Goal: Information Seeking & Learning: Learn about a topic

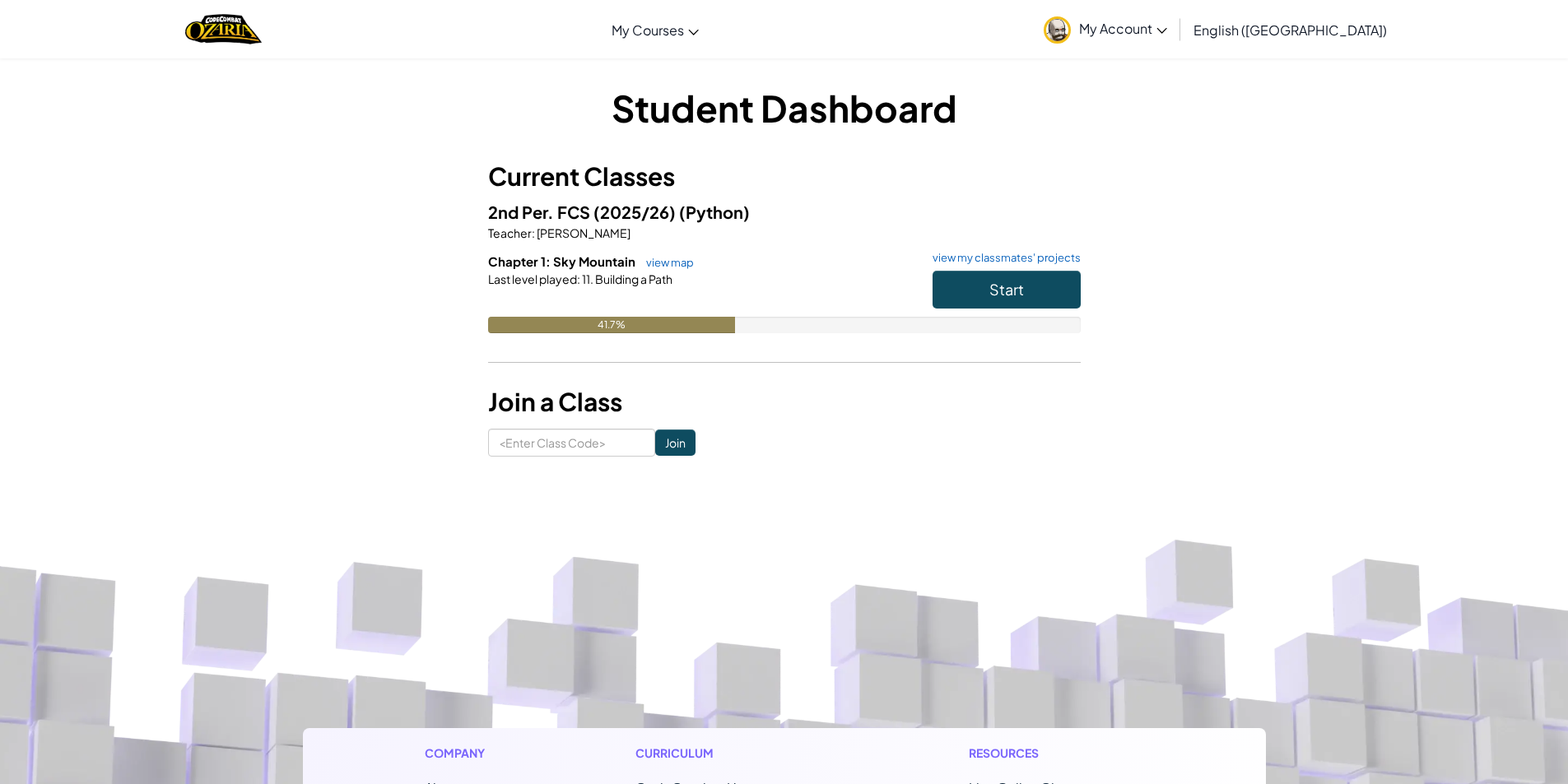
drag, startPoint x: 705, startPoint y: 311, endPoint x: 915, endPoint y: 345, distance: 212.7
click at [915, 345] on div "Chapter 1: Sky Mountain view map view my classmates' projects Start Last level …" at bounding box center [784, 305] width 593 height 105
click at [1031, 256] on link "view my classmates' projects" at bounding box center [1003, 258] width 157 height 11
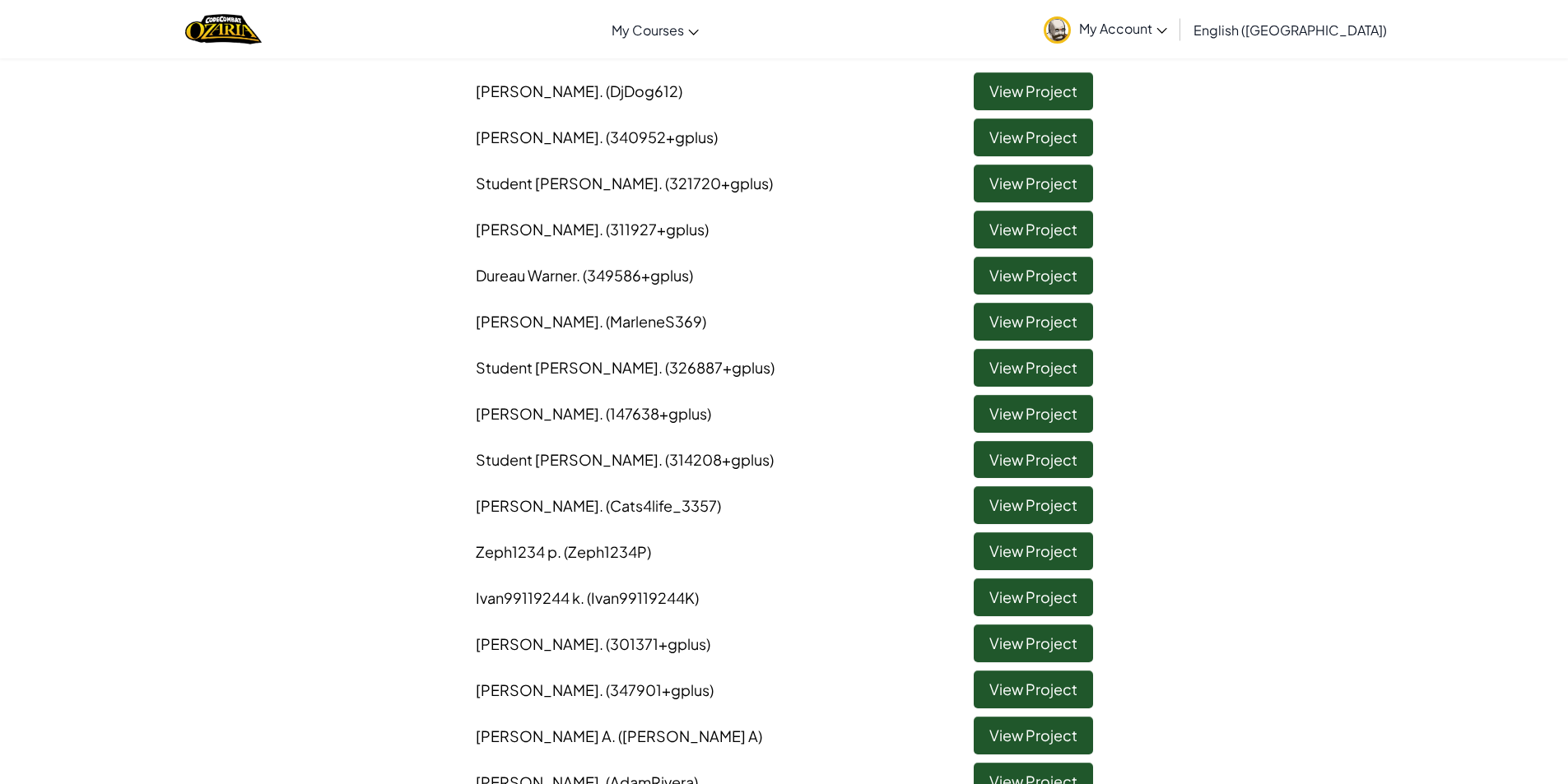
scroll to position [576, 0]
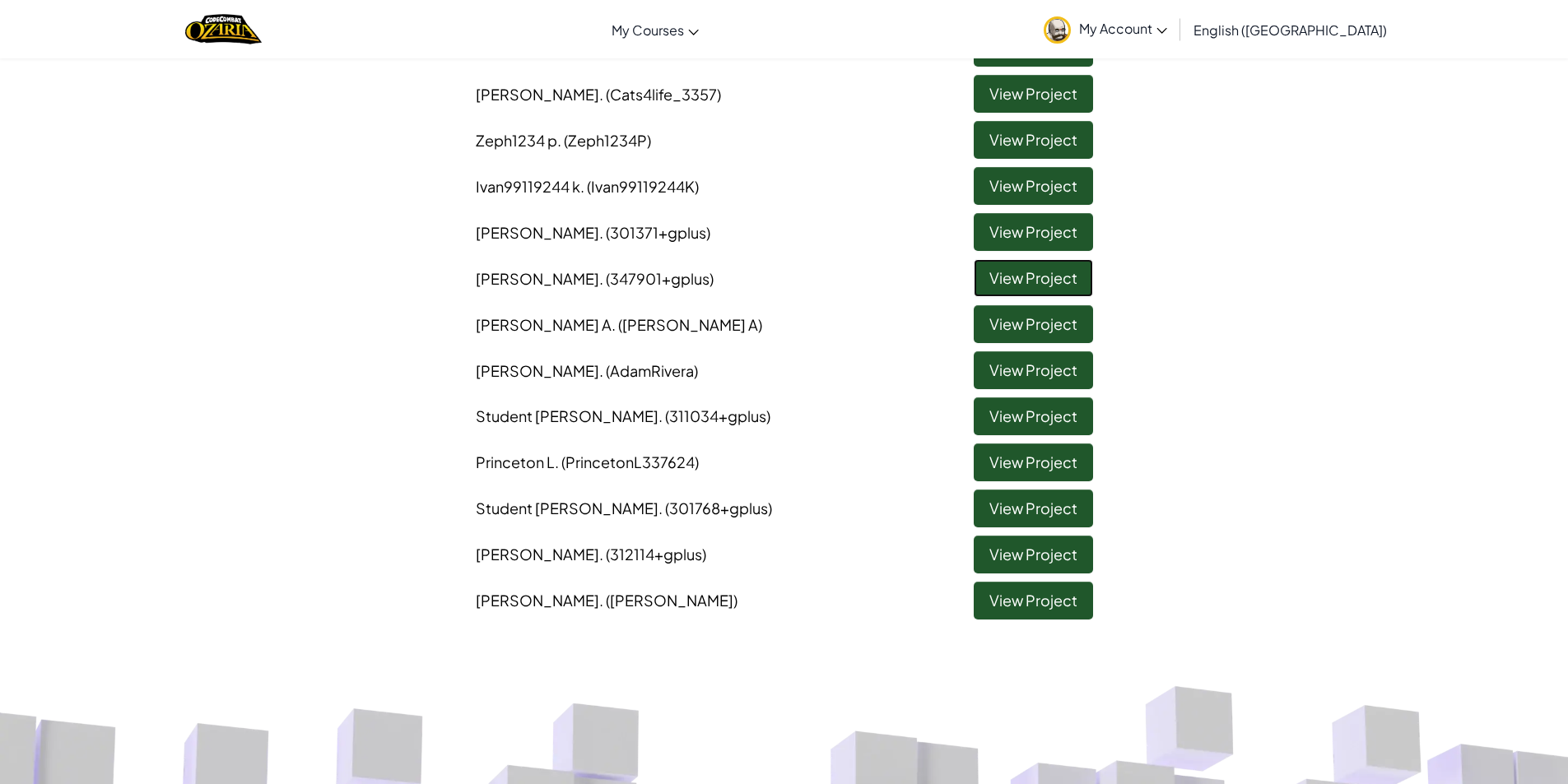
click at [988, 278] on link "View Project" at bounding box center [1033, 279] width 119 height 38
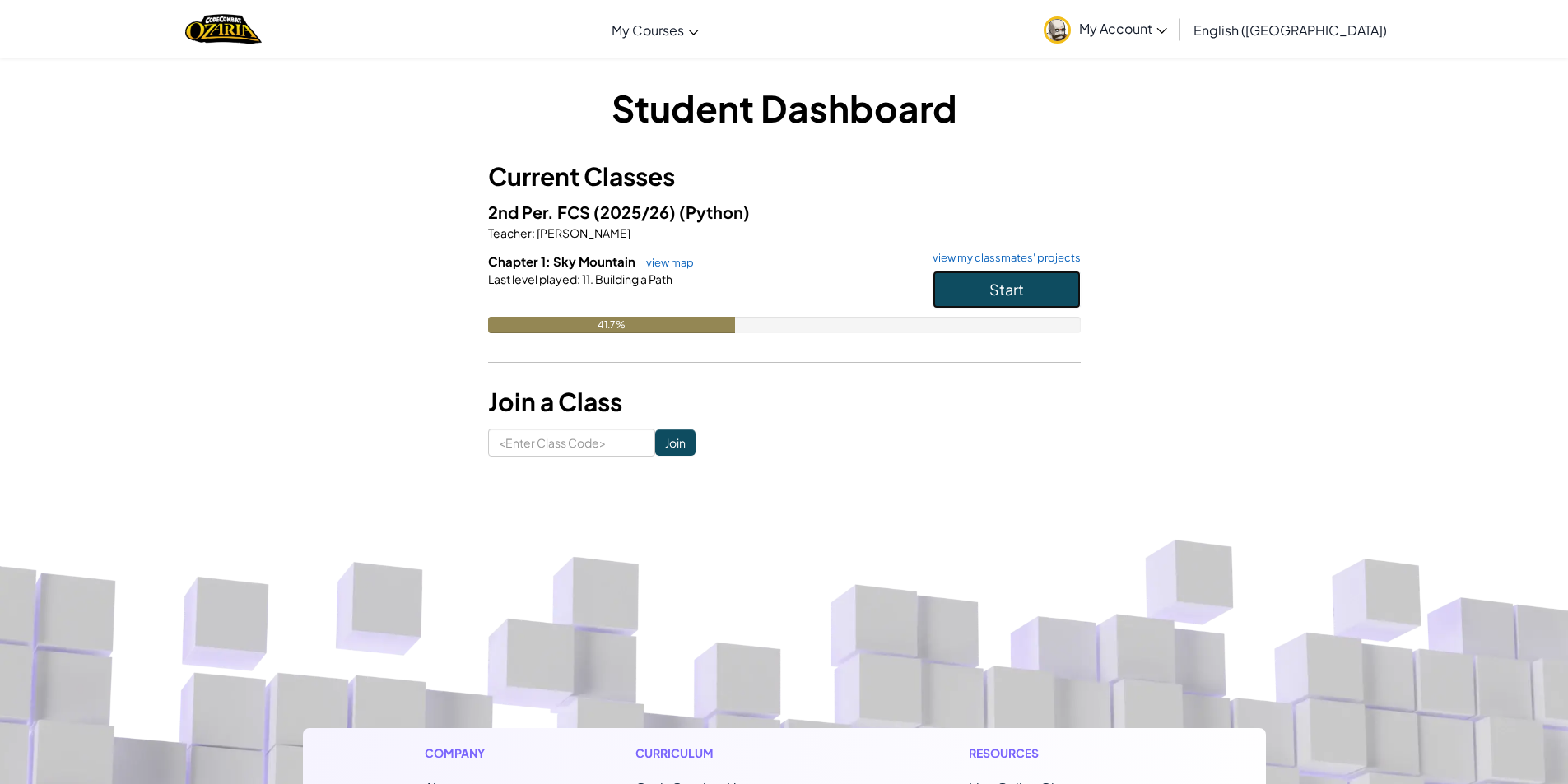
click at [1039, 280] on button "Start" at bounding box center [1007, 289] width 148 height 38
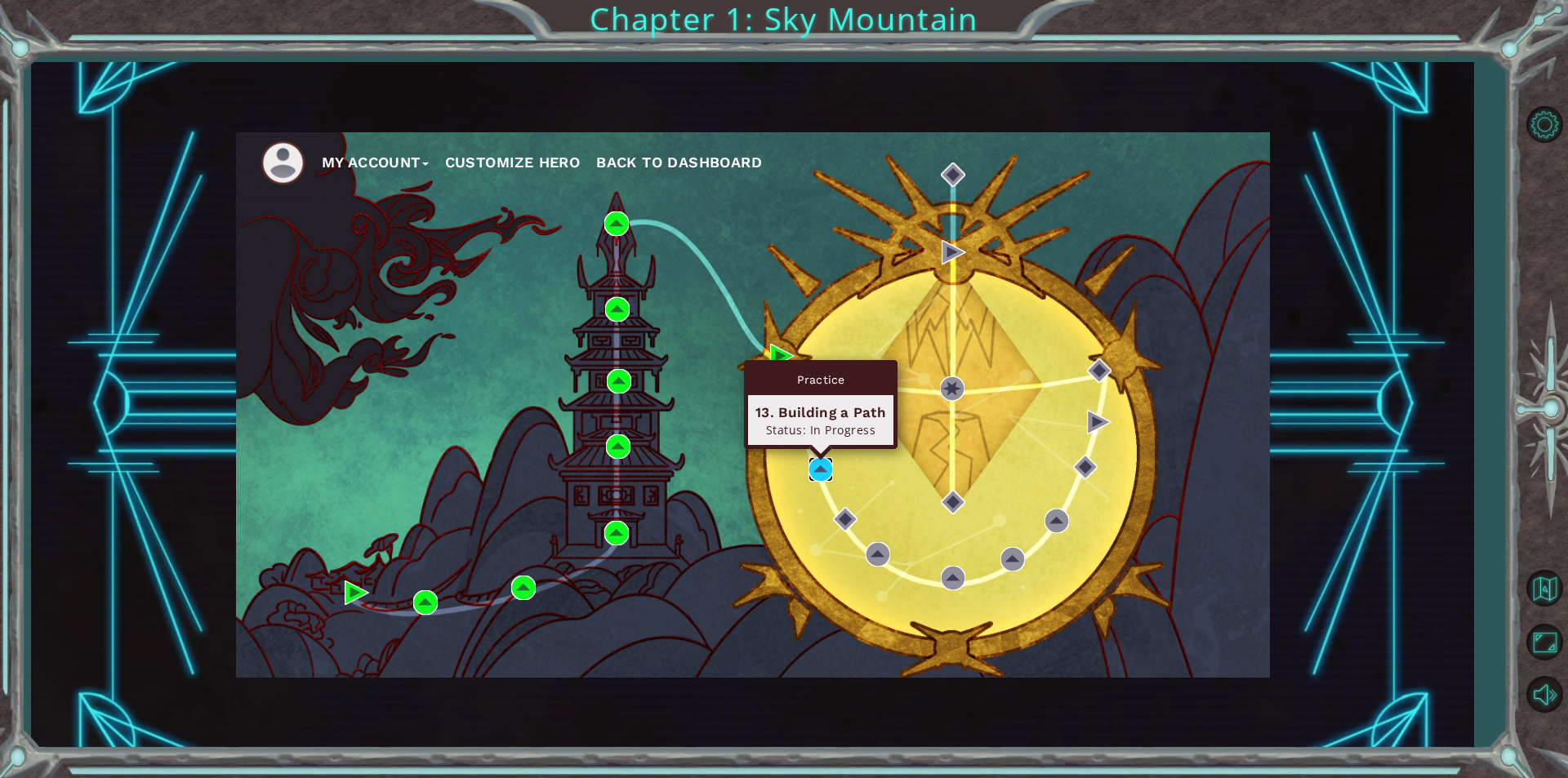
click at [814, 474] on img at bounding box center [820, 469] width 25 height 25
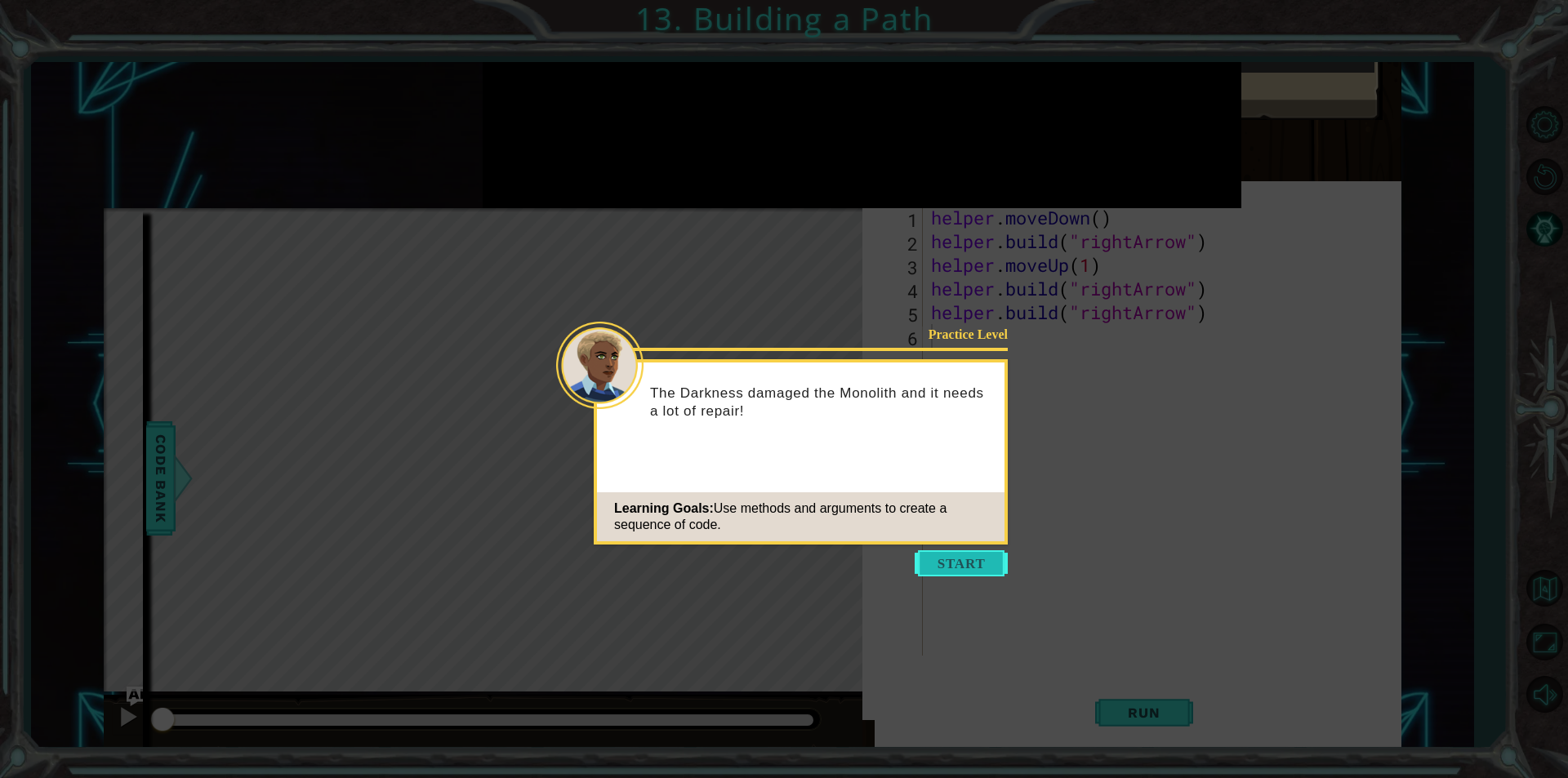
click at [944, 553] on button "Start" at bounding box center [961, 564] width 93 height 27
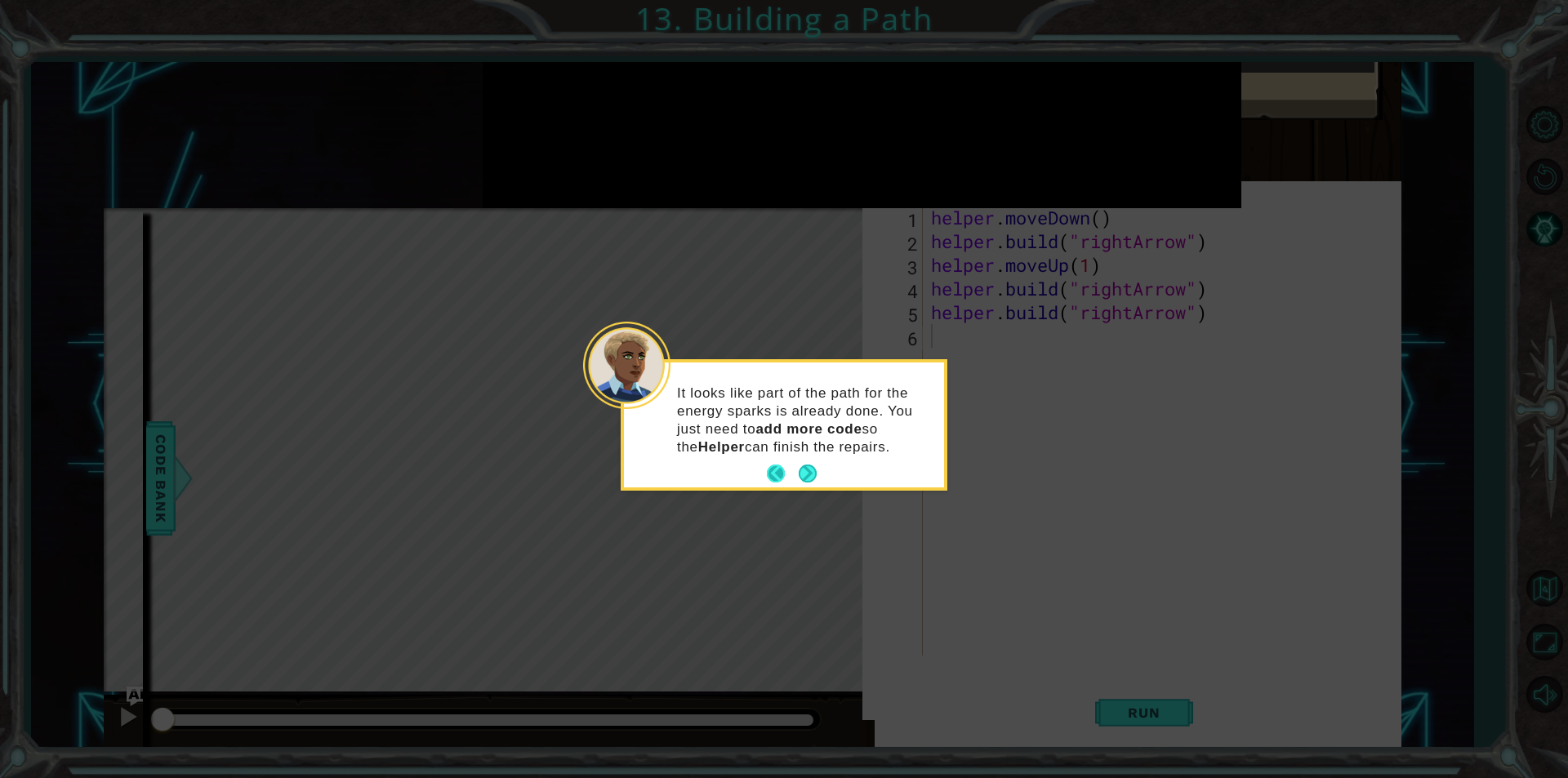
click at [798, 475] on button "Next" at bounding box center [807, 473] width 19 height 19
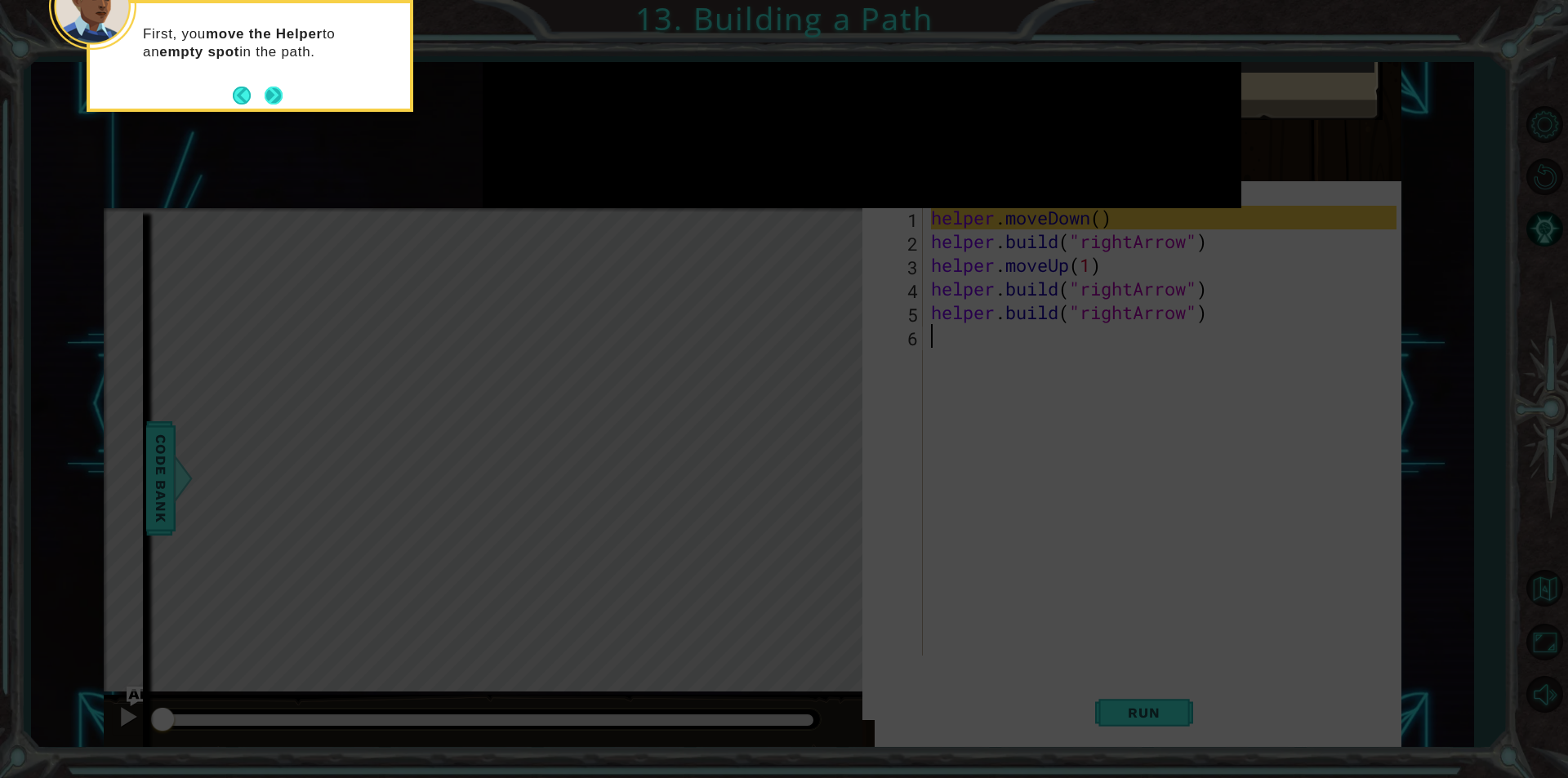
click at [266, 98] on button "Next" at bounding box center [273, 95] width 20 height 20
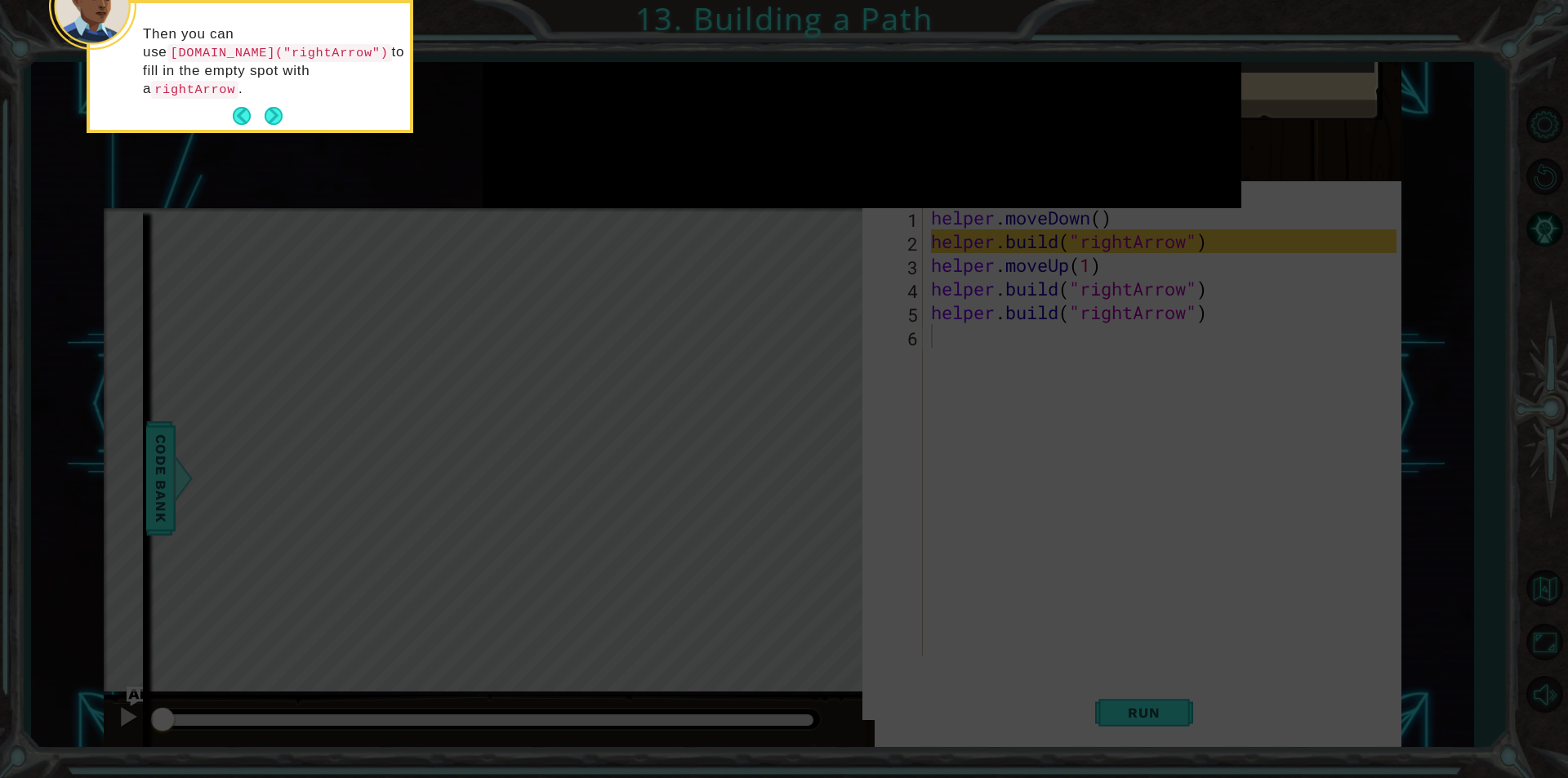
click at [266, 106] on button "Next" at bounding box center [273, 116] width 20 height 20
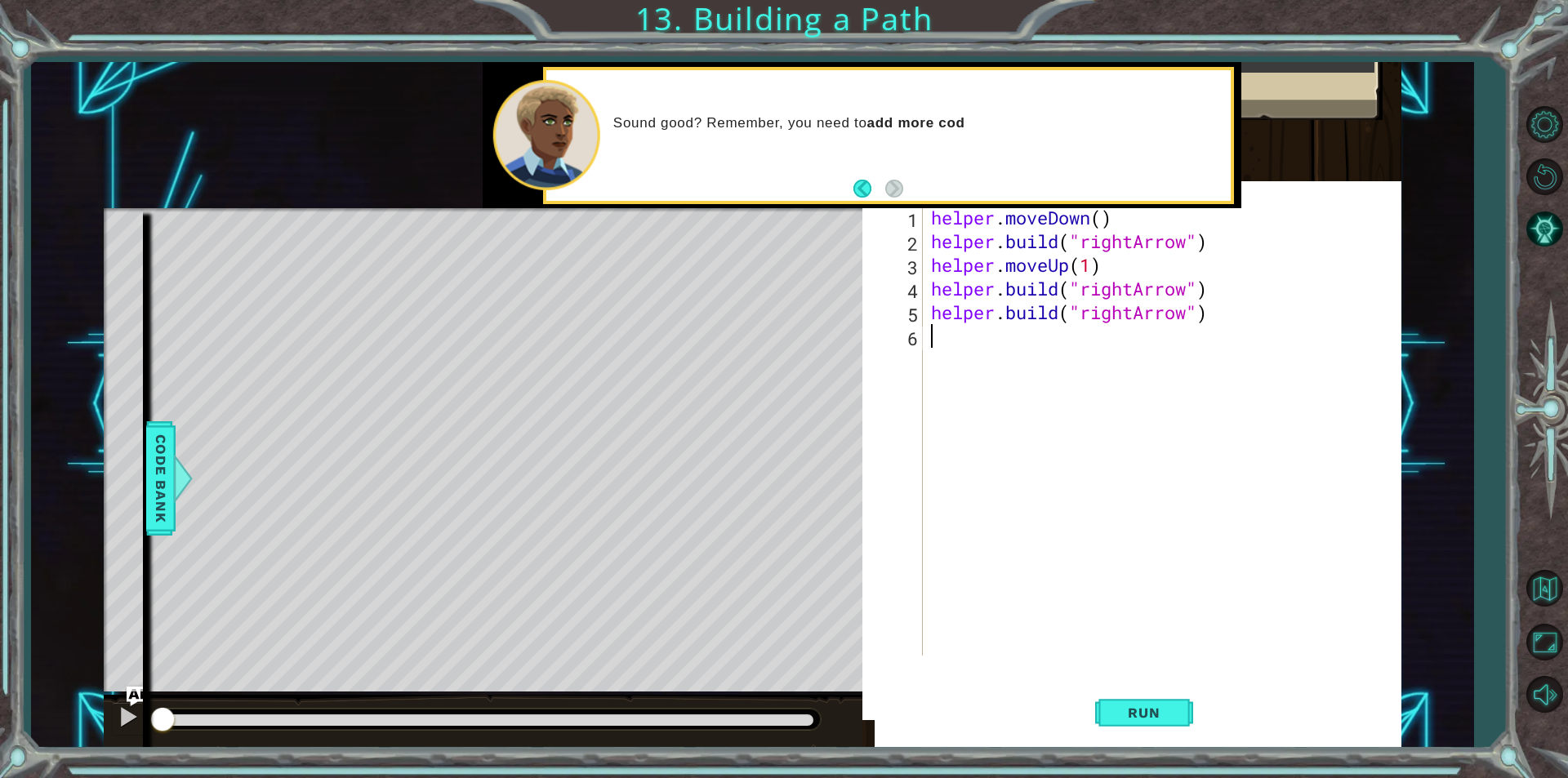
click at [1195, 731] on div "Run" at bounding box center [1144, 713] width 539 height 69
click at [1212, 726] on div "Run" at bounding box center [1144, 713] width 539 height 69
click at [1196, 718] on div "Run" at bounding box center [1144, 713] width 539 height 69
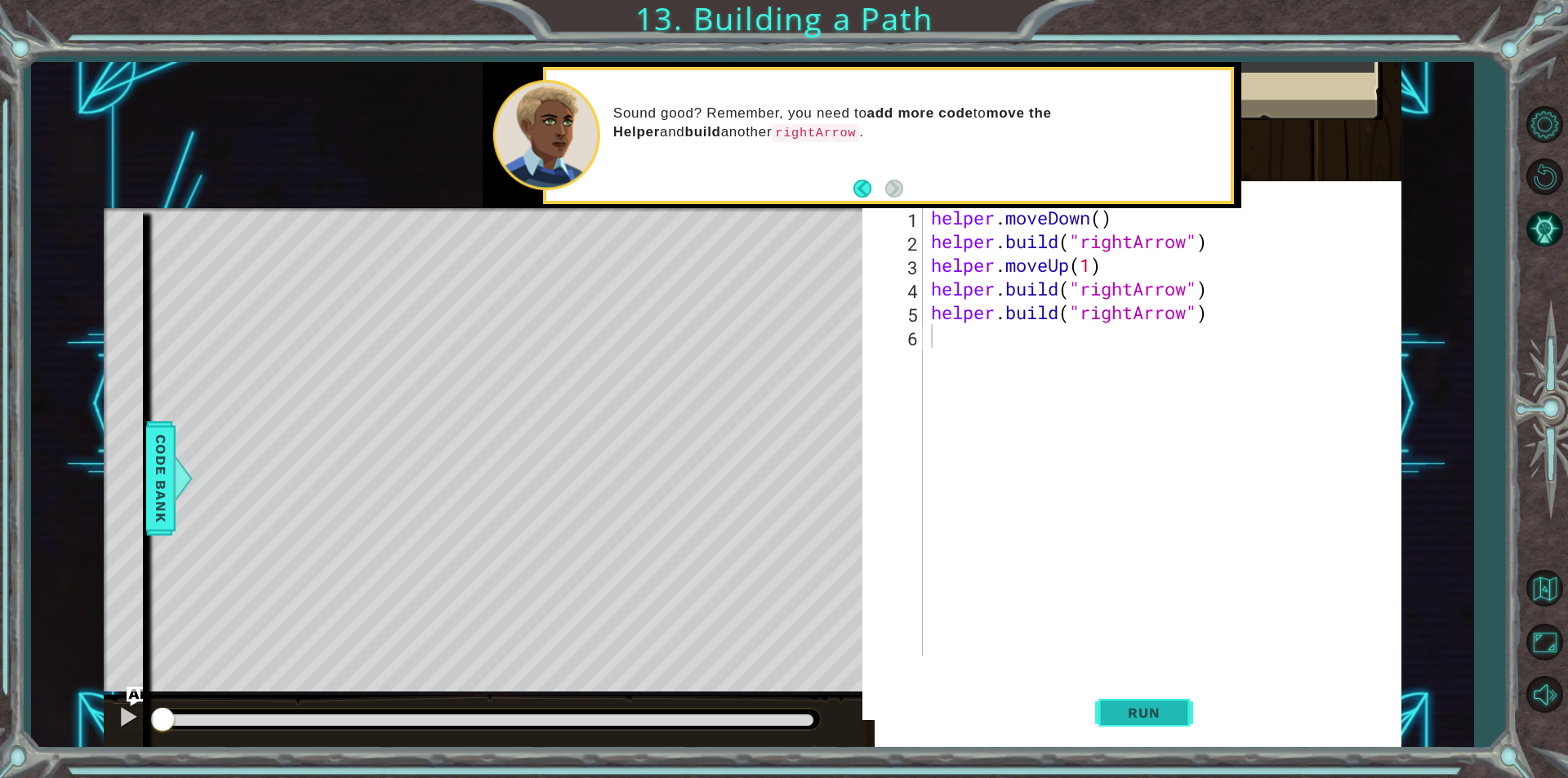
click at [1180, 729] on button "Run" at bounding box center [1144, 713] width 98 height 69
click at [1160, 714] on span "Run" at bounding box center [1144, 712] width 65 height 17
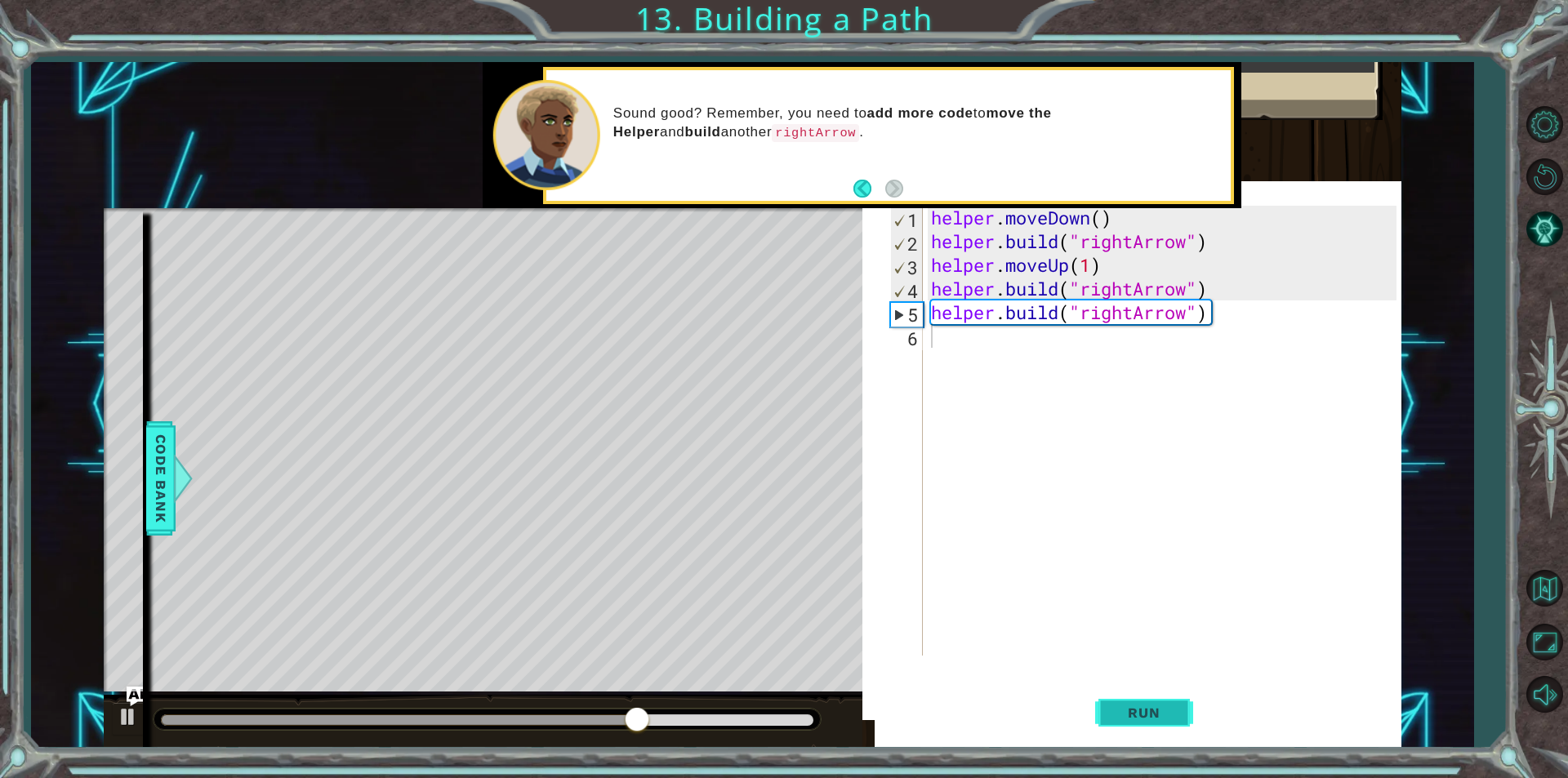
click at [1157, 714] on span "Run" at bounding box center [1144, 712] width 65 height 17
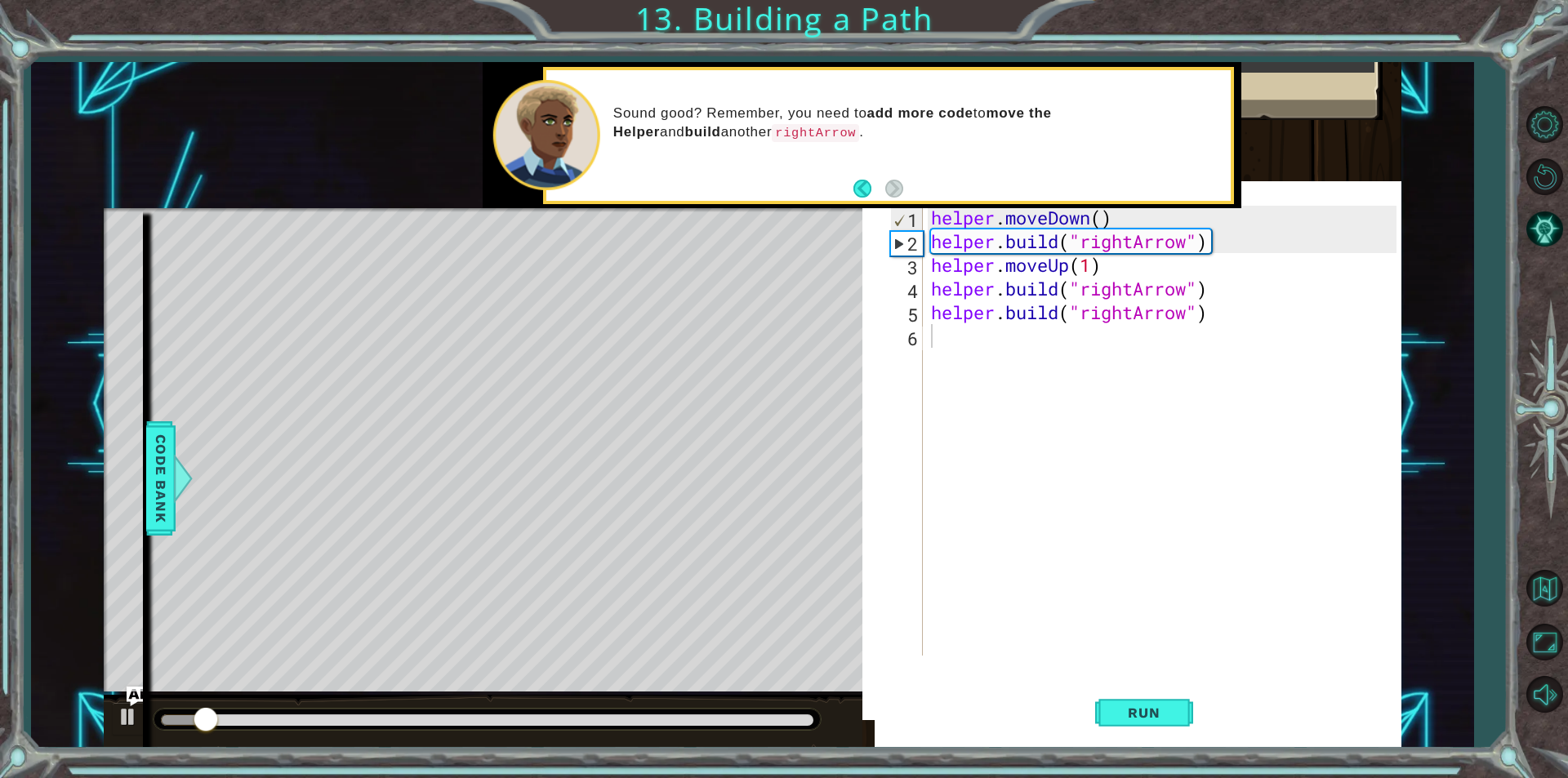
drag, startPoint x: 666, startPoint y: 445, endPoint x: 681, endPoint y: 448, distance: 15.3
click at [675, 446] on div "Level Map" at bounding box center [480, 449] width 754 height 481
click at [690, 450] on div "Level Map" at bounding box center [480, 449] width 754 height 481
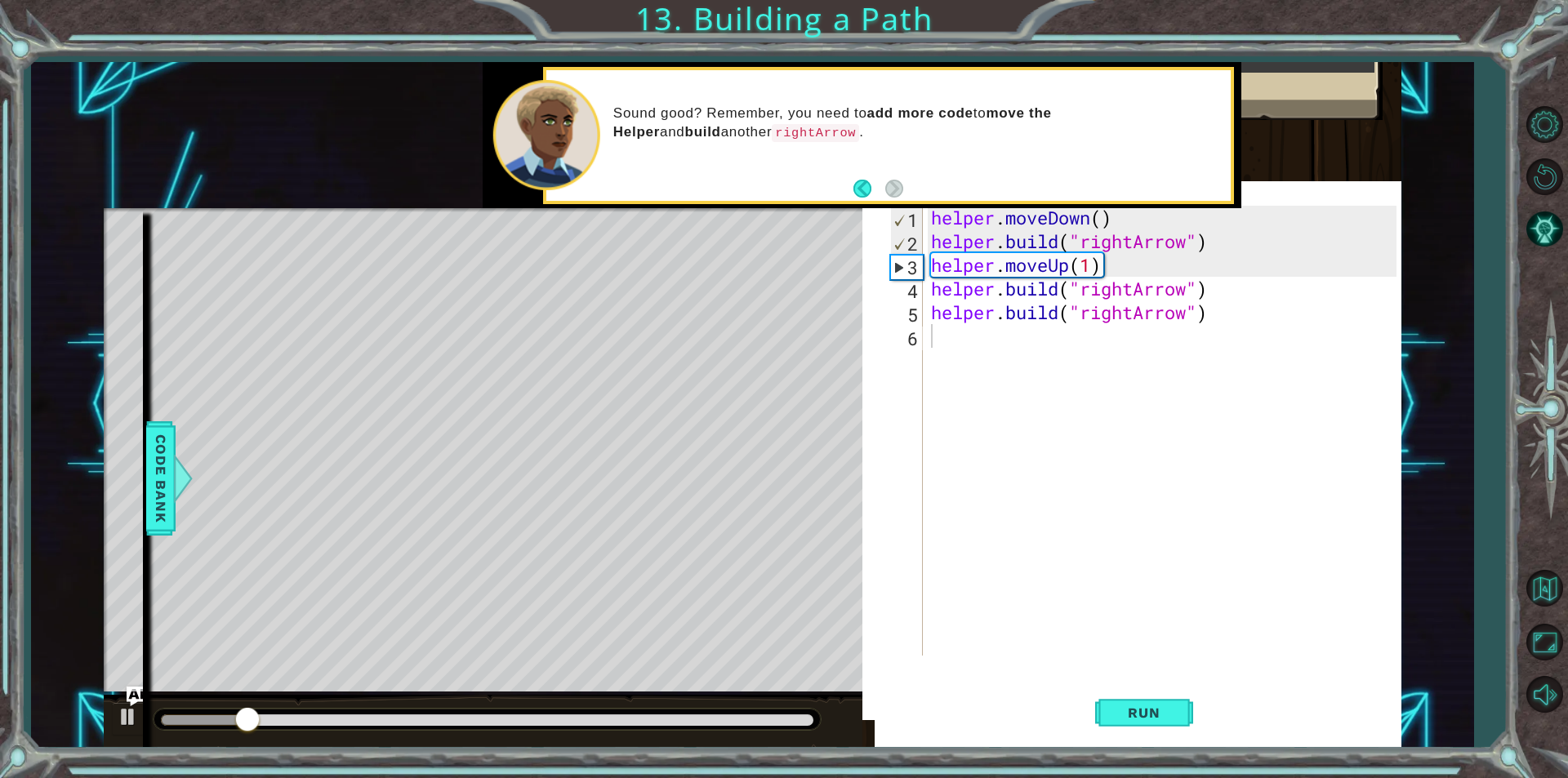
click at [690, 450] on div "Level Map" at bounding box center [480, 449] width 754 height 481
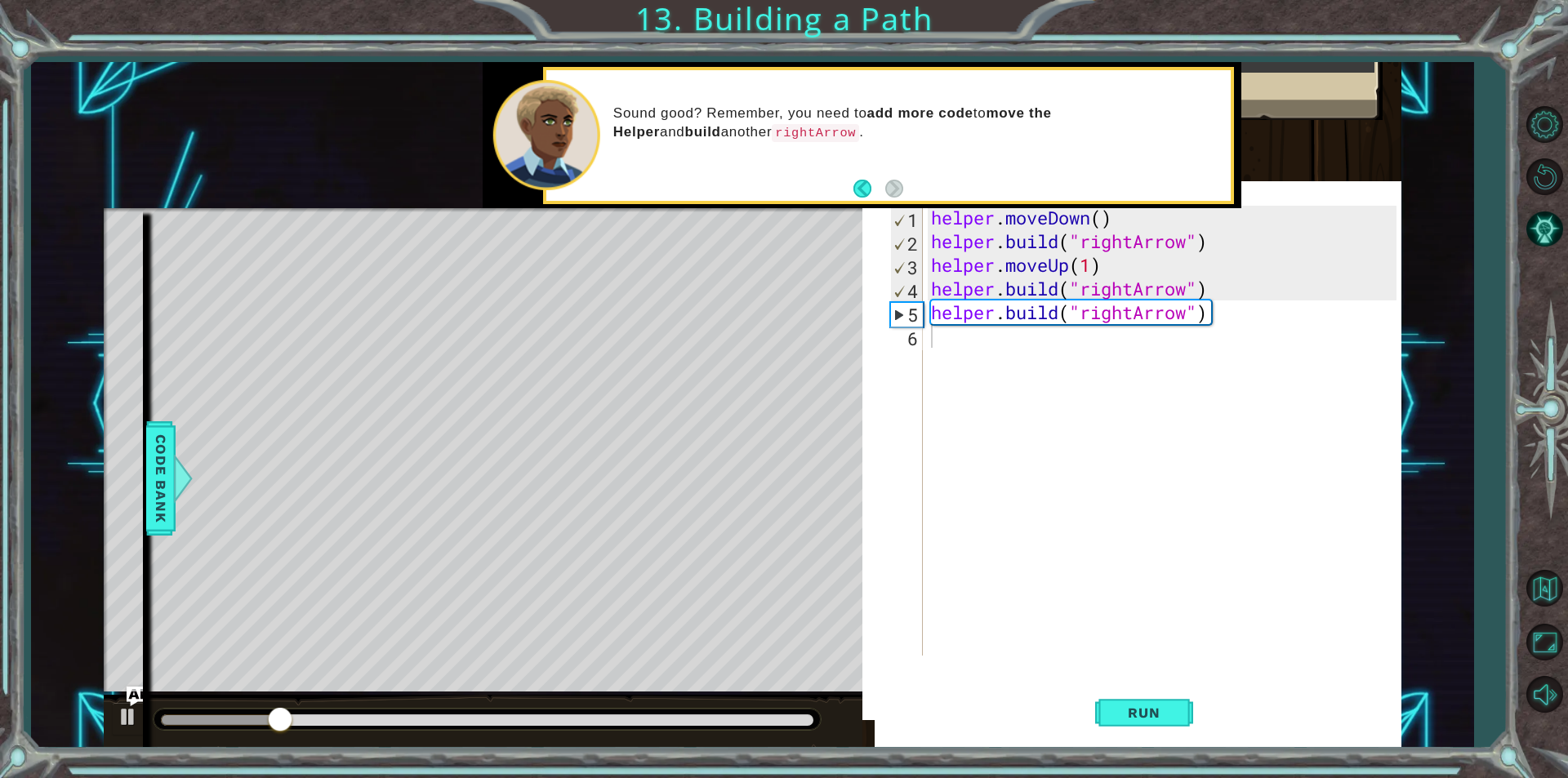
drag, startPoint x: 683, startPoint y: 449, endPoint x: 719, endPoint y: 447, distance: 36.1
click at [719, 447] on div "Level Map" at bounding box center [480, 449] width 754 height 481
type textarea "[DOMAIN_NAME]("rightArrow")"
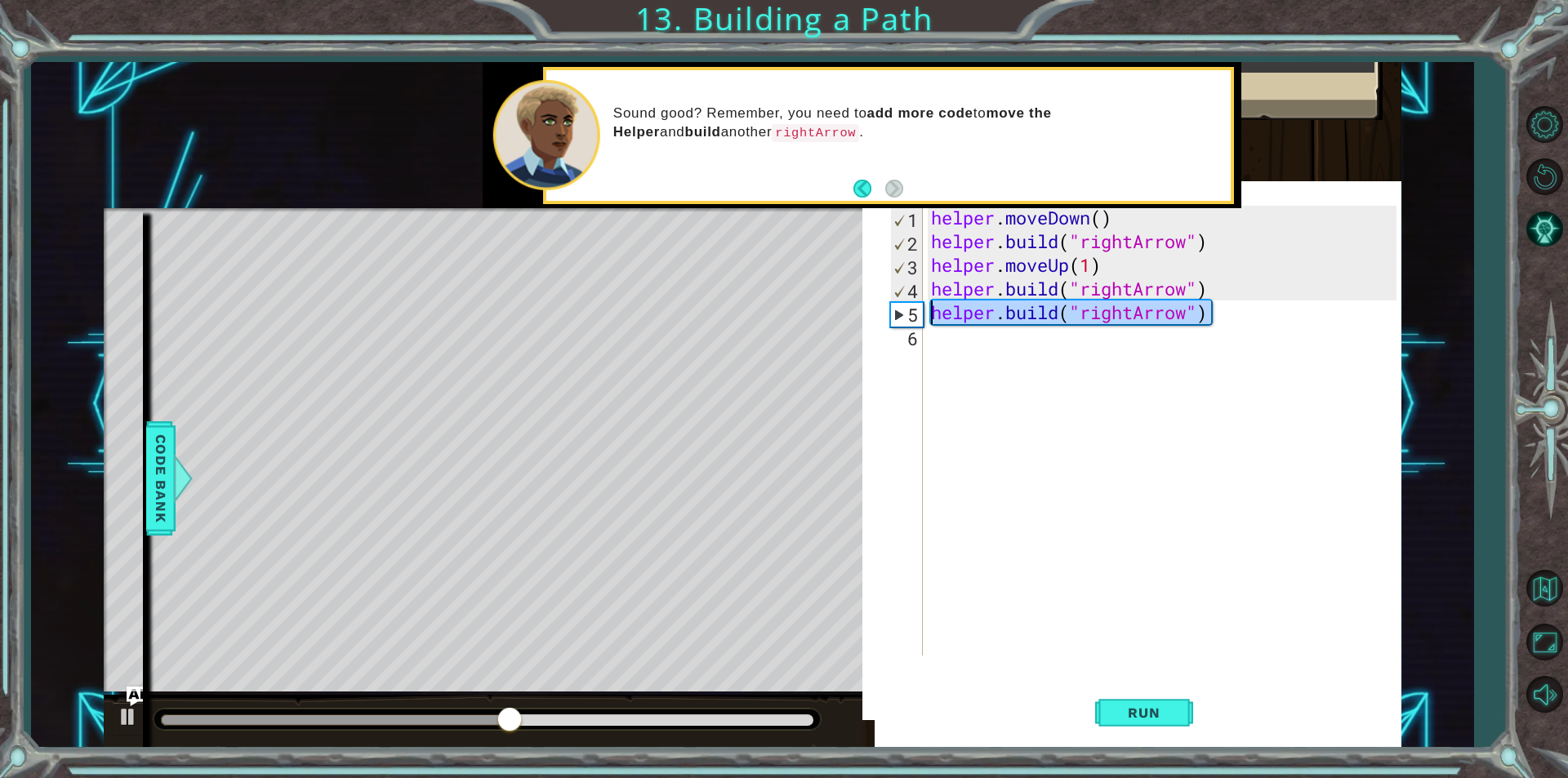
drag, startPoint x: 1309, startPoint y: 311, endPoint x: 917, endPoint y: 302, distance: 392.1
click at [917, 302] on div "[DOMAIN_NAME]("rightArrow") 1 2 3 4 5 6 helper . moveDown ( ) helper . build ( …" at bounding box center [1142, 430] width 510 height 449
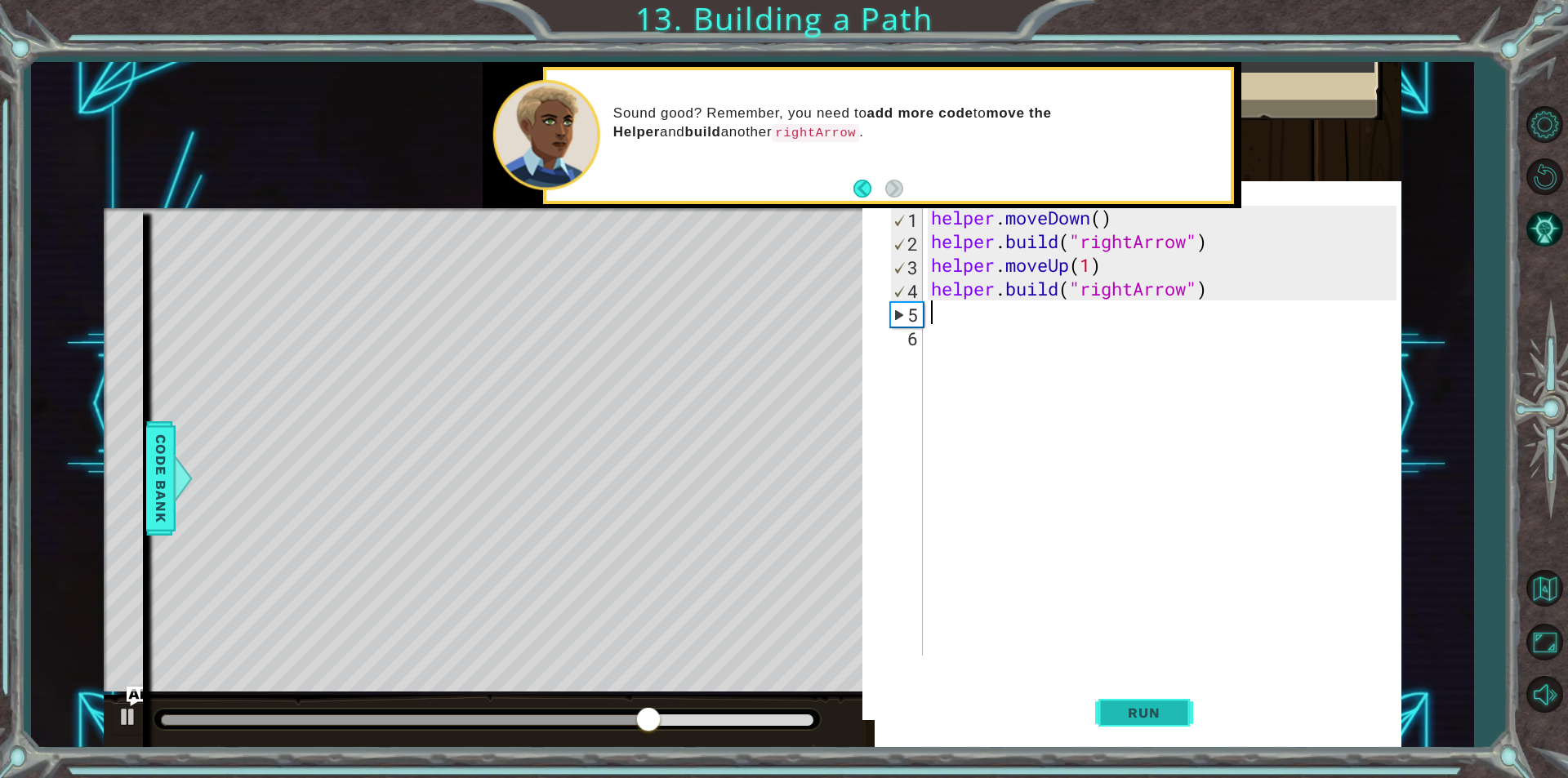
click at [1127, 703] on button "Run" at bounding box center [1144, 713] width 98 height 69
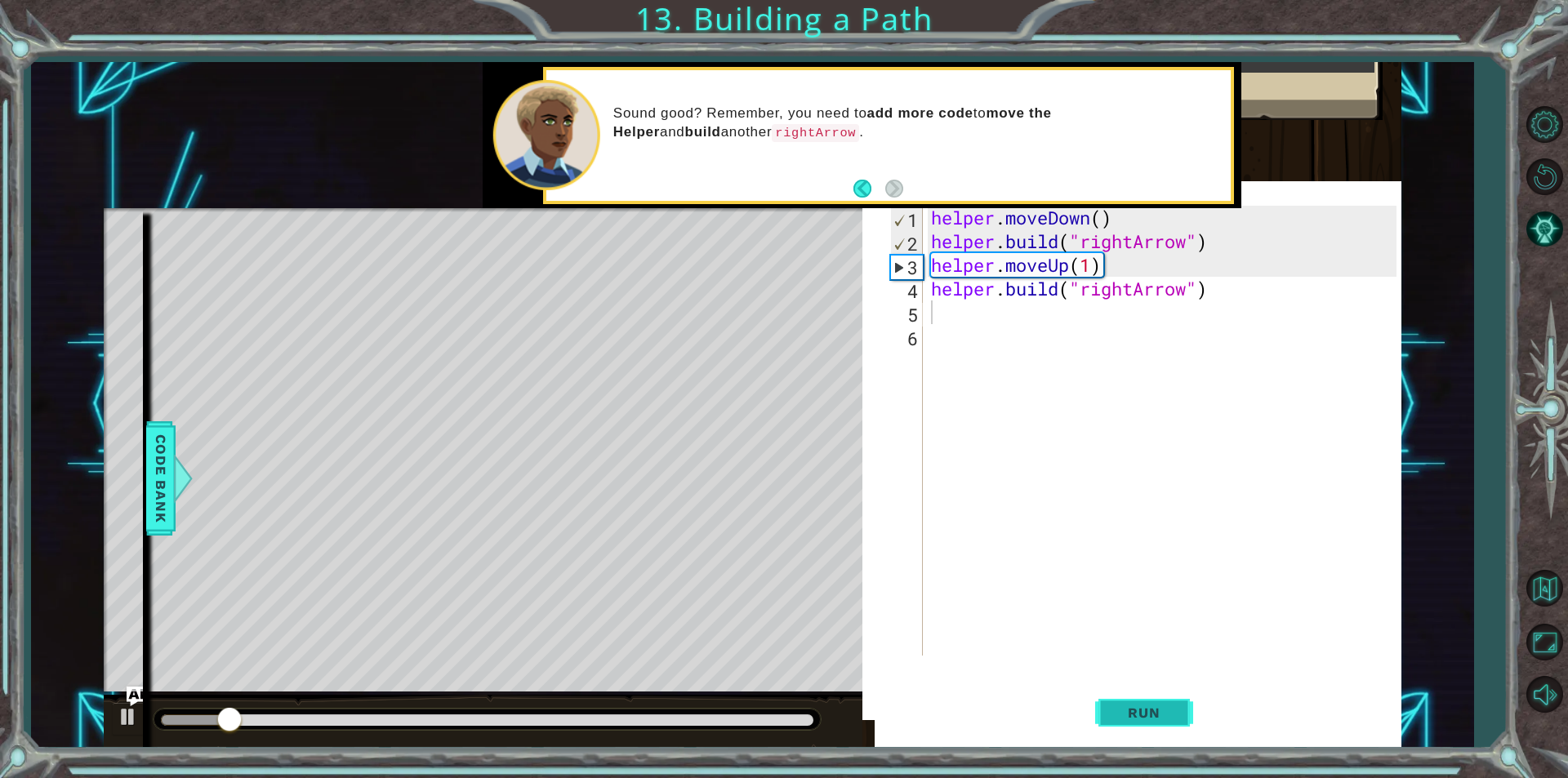
click at [1127, 703] on button "Run" at bounding box center [1144, 713] width 98 height 69
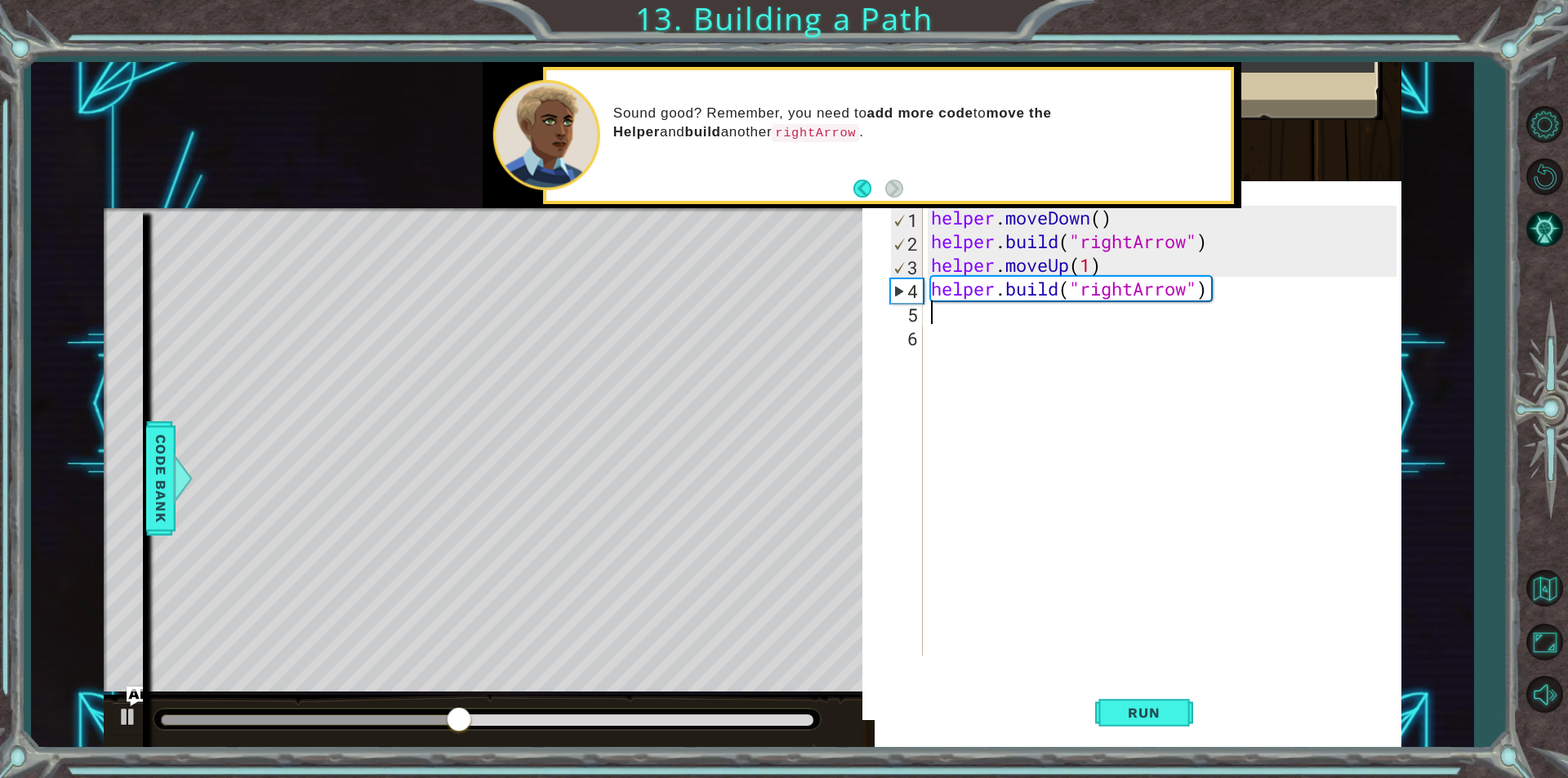
click at [1065, 259] on div "helper . moveDown ( ) helper . build ( "rightArrow" ) helper . moveUp ( 1 ) hel…" at bounding box center [1166, 454] width 477 height 498
click at [1074, 263] on div "helper . moveDown ( ) helper . build ( "rightArrow" ) helper . moveUp ( 1 ) hel…" at bounding box center [1166, 454] width 477 height 498
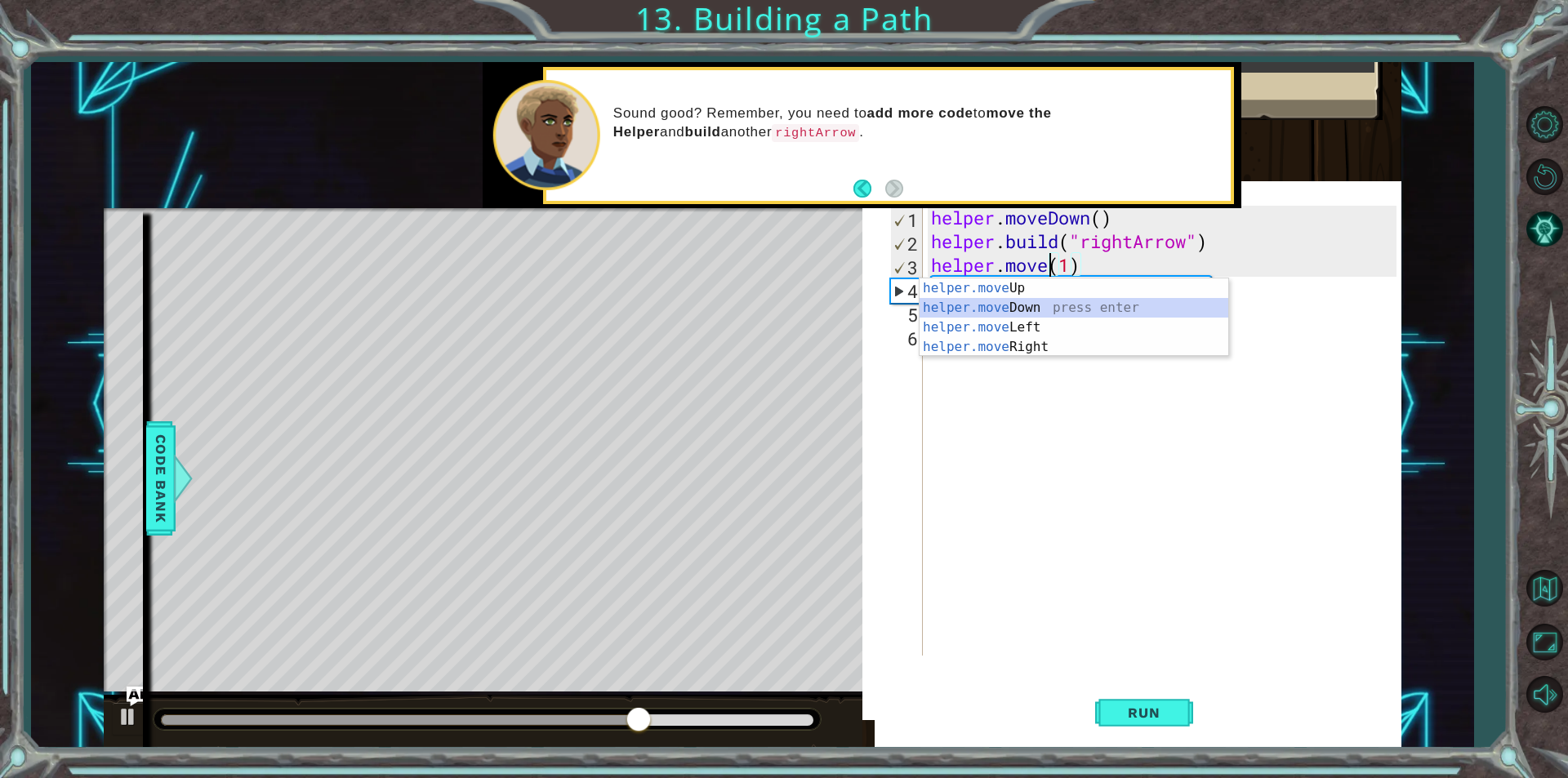
click at [1027, 310] on div "helper.move Up press enter helper.move Down press enter helper.move Left press …" at bounding box center [1074, 337] width 309 height 118
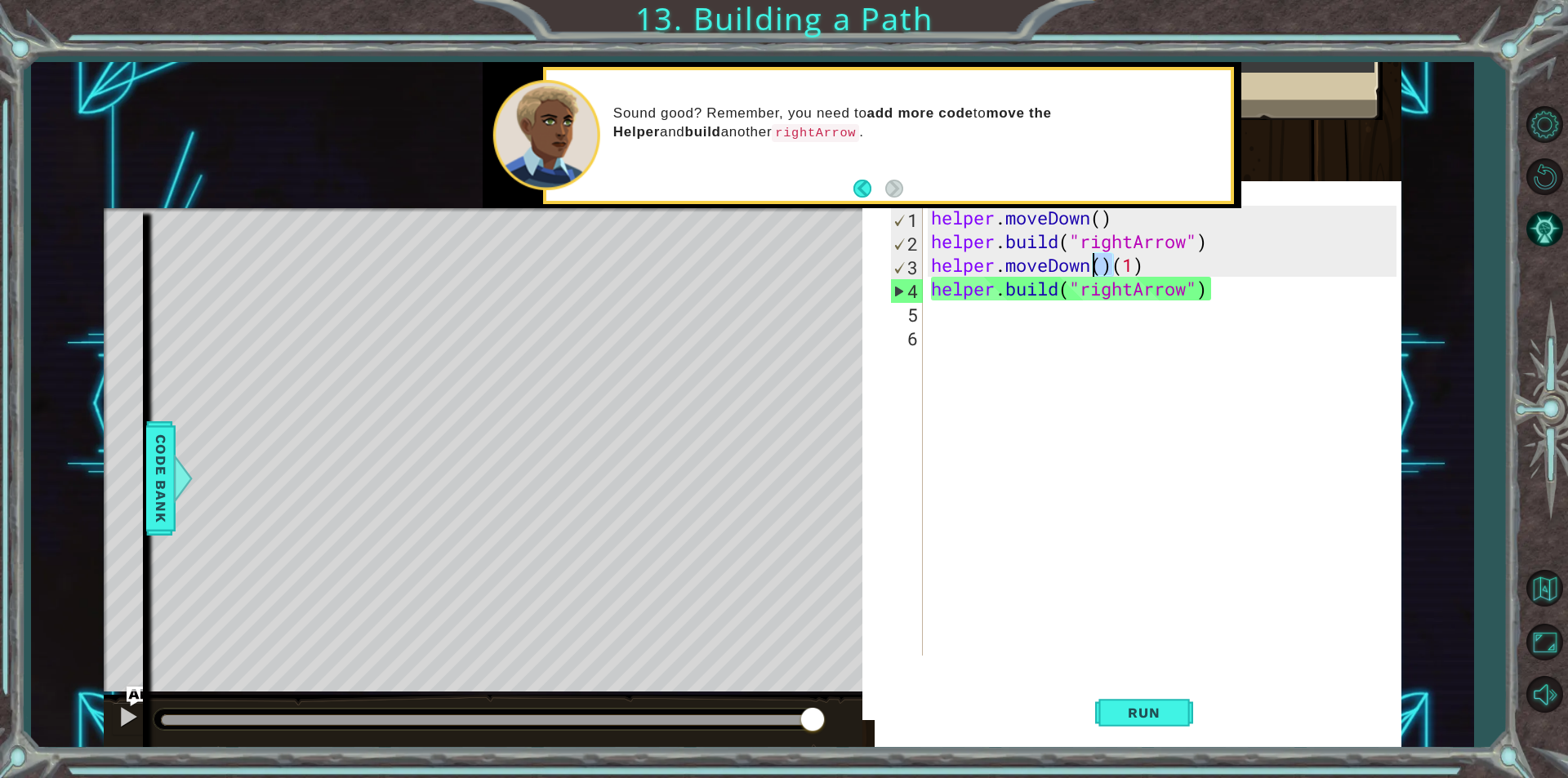
drag, startPoint x: 1111, startPoint y: 262, endPoint x: 1093, endPoint y: 269, distance: 19.3
click at [1093, 269] on div "helper . moveDown ( ) helper . build ( "rightArrow" ) helper . moveDown ( ) ( 1…" at bounding box center [1166, 454] width 477 height 498
type textarea "helper.moveDown(1)"
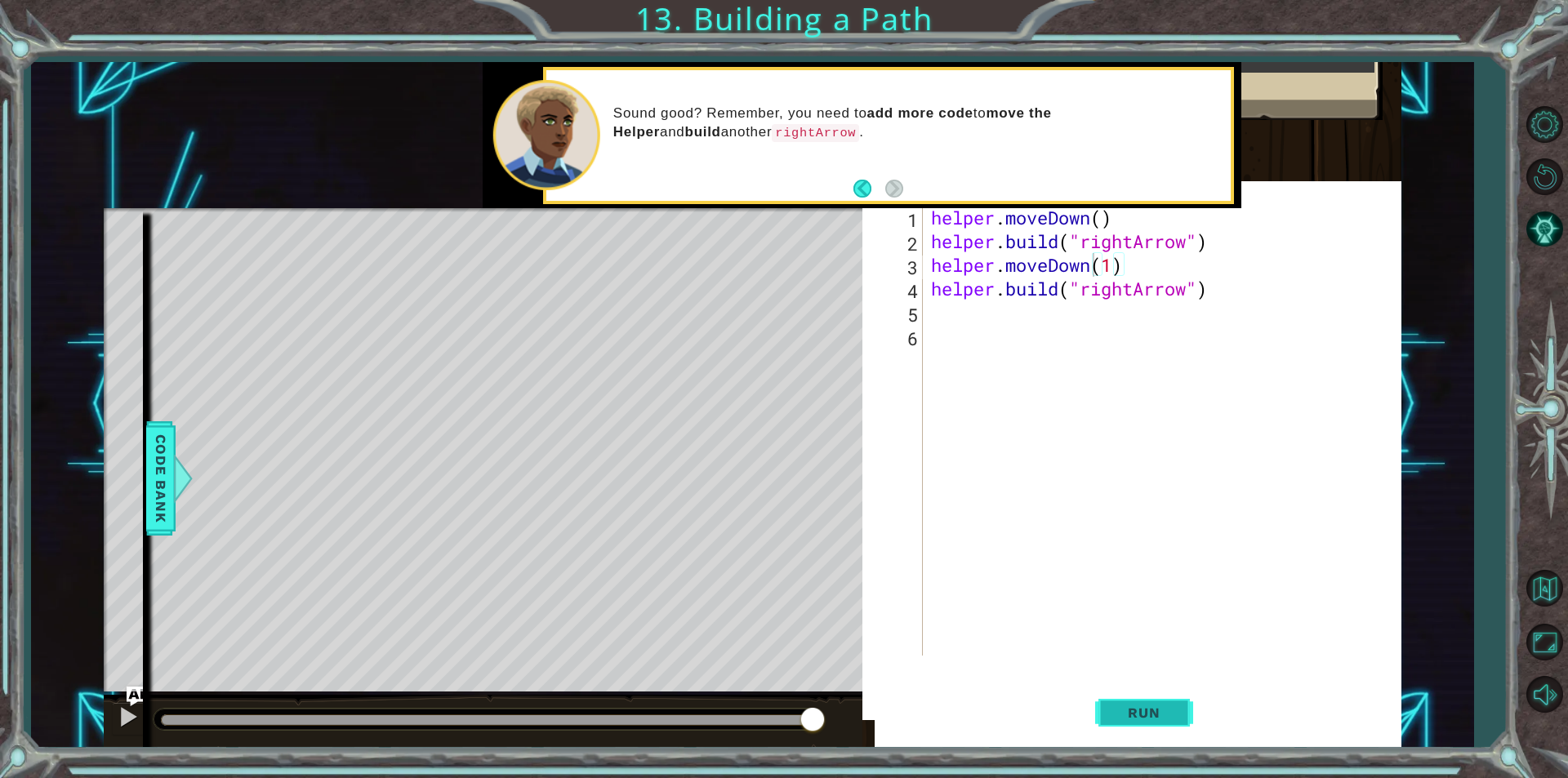
click at [1160, 720] on span "Run" at bounding box center [1144, 712] width 65 height 17
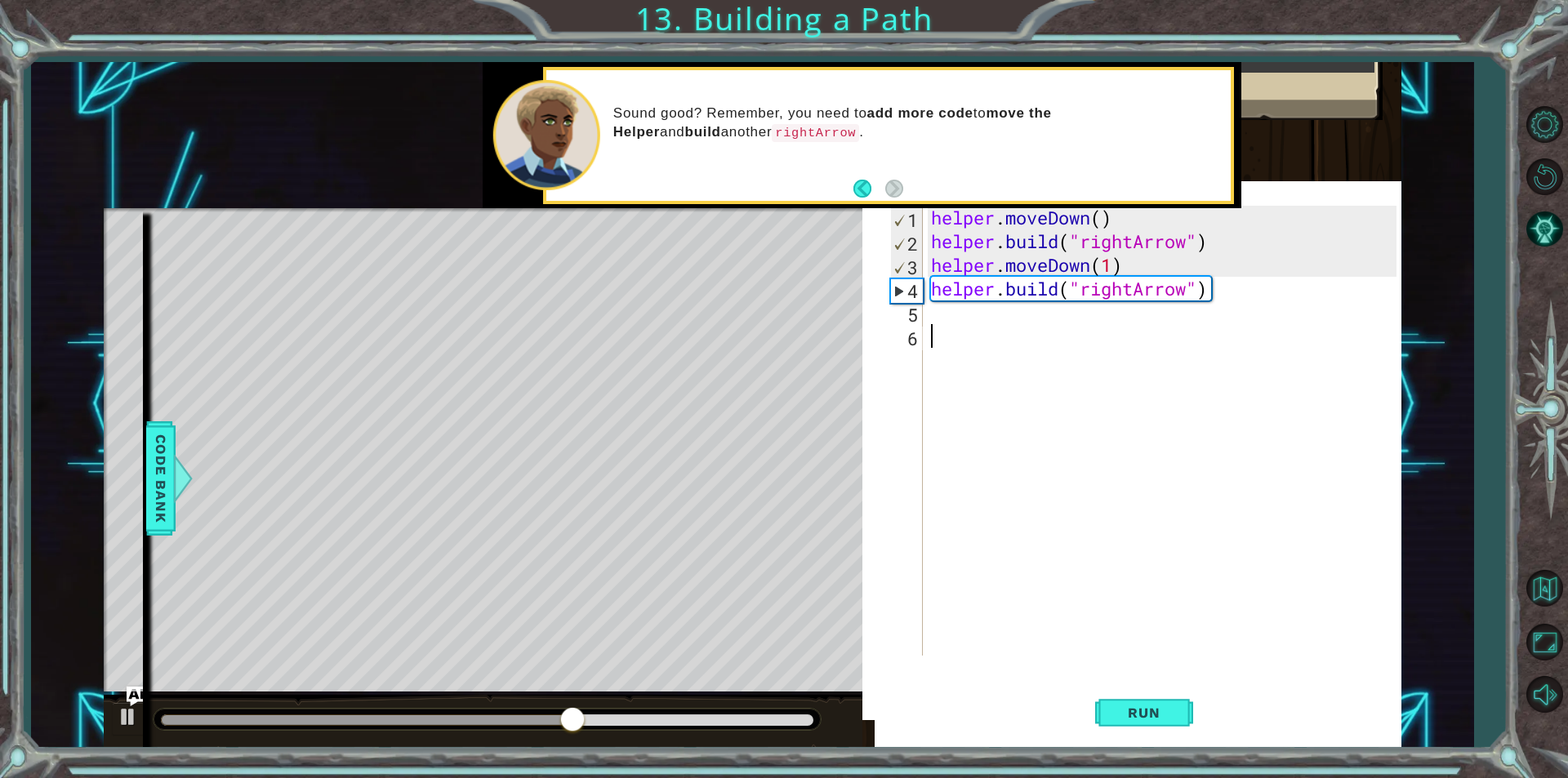
click at [1132, 417] on div "helper . moveDown ( ) helper . build ( "rightArrow" ) helper . moveDown ( 1 ) h…" at bounding box center [1166, 454] width 477 height 498
click at [1120, 261] on div "helper . moveDown ( ) helper . build ( "rightArrow" ) helper . moveDown ( 1 ) h…" at bounding box center [1166, 454] width 477 height 498
click at [1112, 264] on div "helper . moveDown ( ) helper . build ( "rightArrow" ) helper . moveDown ( 1 ) h…" at bounding box center [1166, 454] width 477 height 498
click at [1120, 712] on span "Run" at bounding box center [1144, 712] width 65 height 17
click at [1185, 300] on div "helper . moveDown ( ) helper . build ( "rightArrow" ) helper . moveDown ( ) hel…" at bounding box center [1166, 454] width 477 height 498
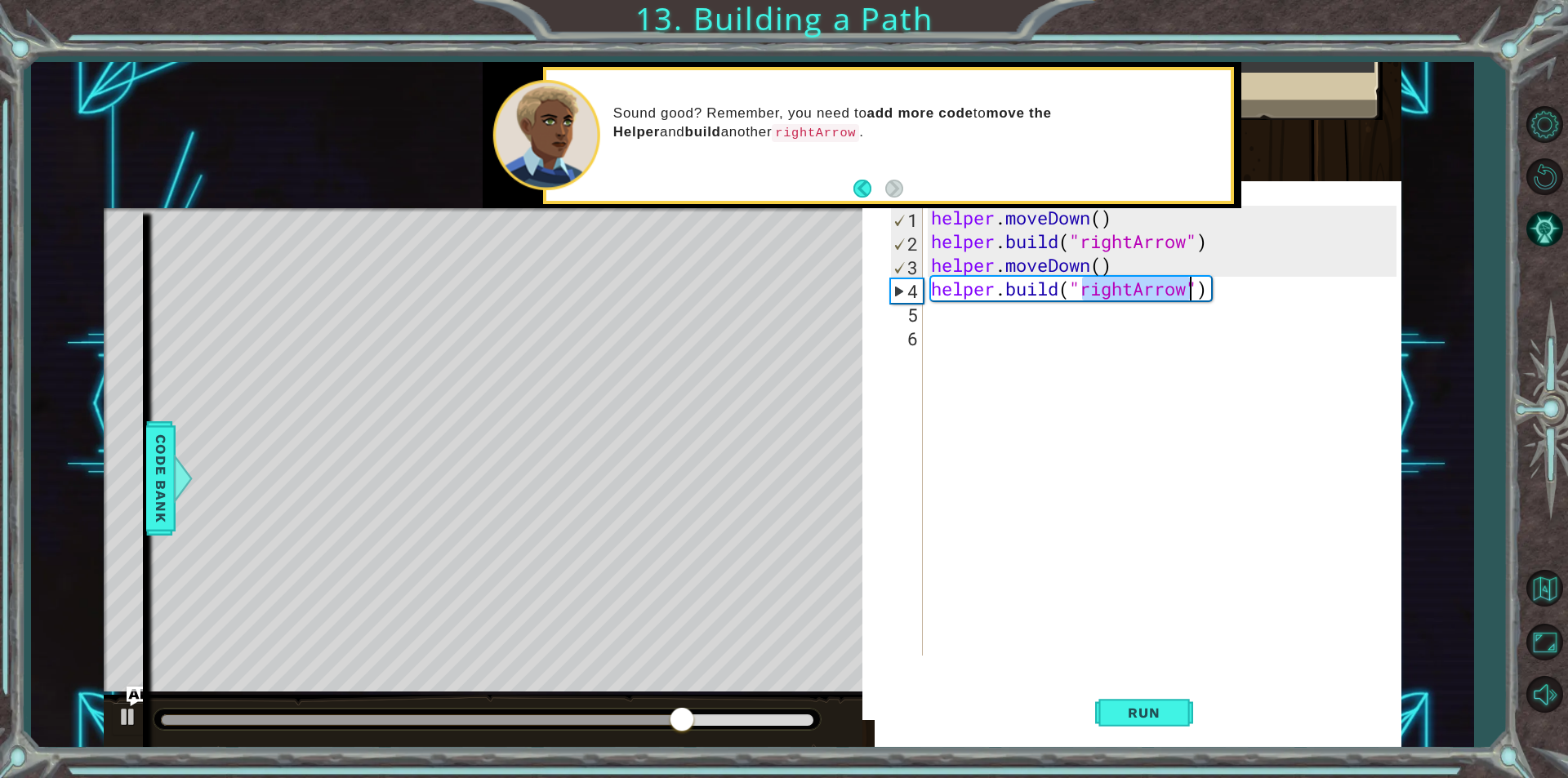
click at [1185, 300] on div "helper . moveDown ( ) helper . build ( "rightArrow" ) helper . moveDown ( ) hel…" at bounding box center [1166, 454] width 477 height 498
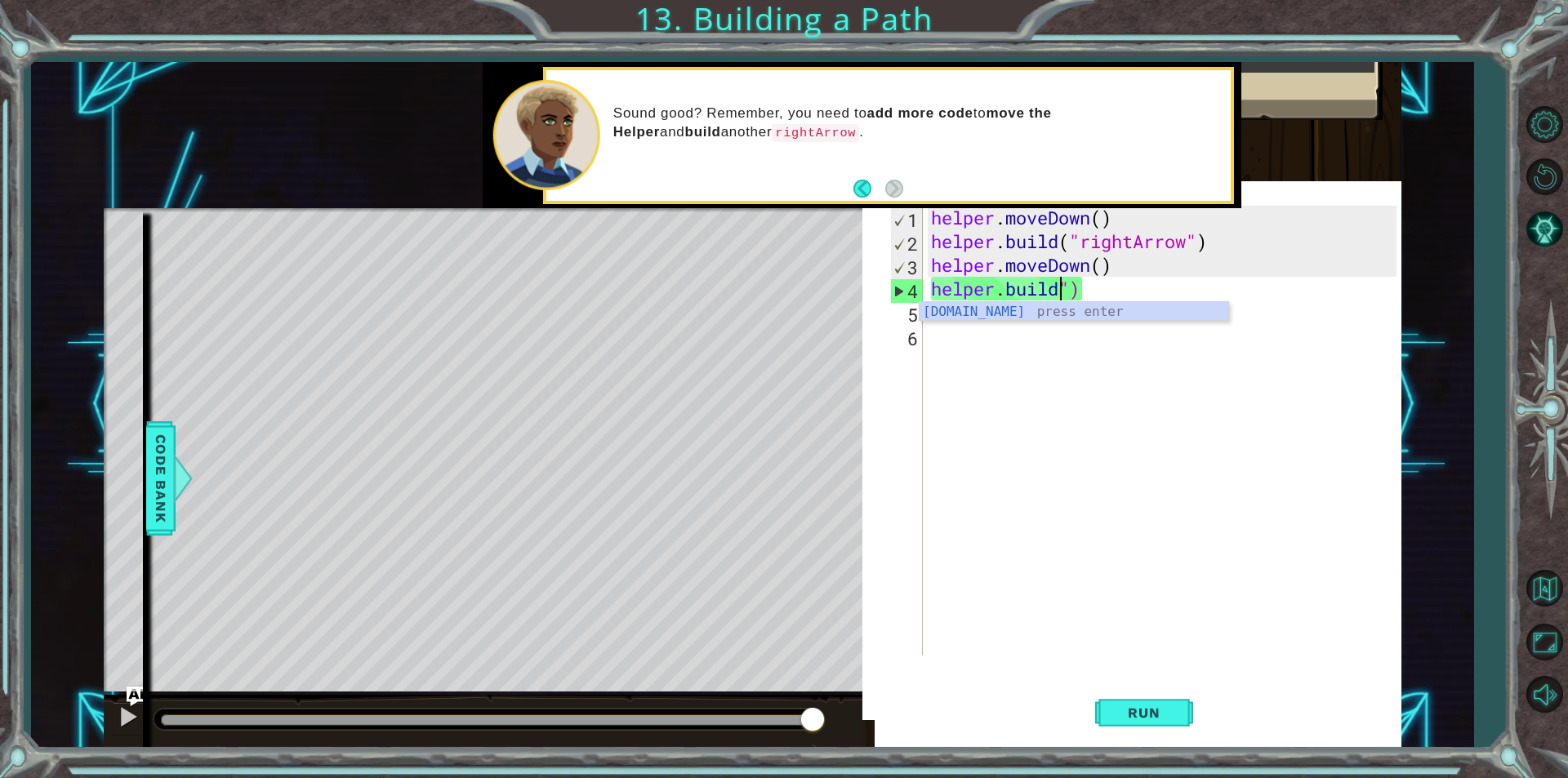
type textarea "[DOMAIN_NAME]("rightArrow")"
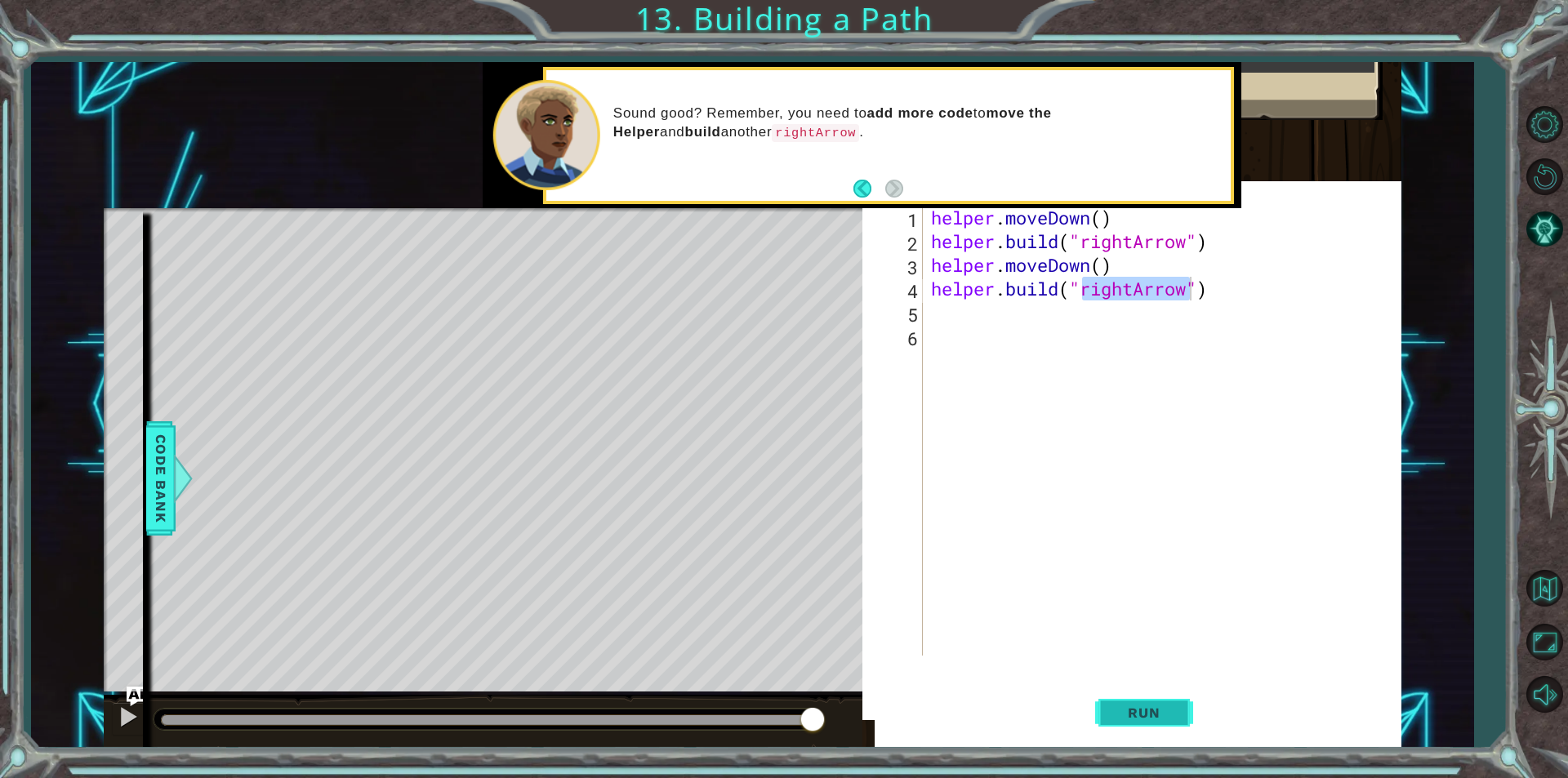
click at [1144, 703] on button "Run" at bounding box center [1144, 713] width 98 height 69
